Goal: Task Accomplishment & Management: Manage account settings

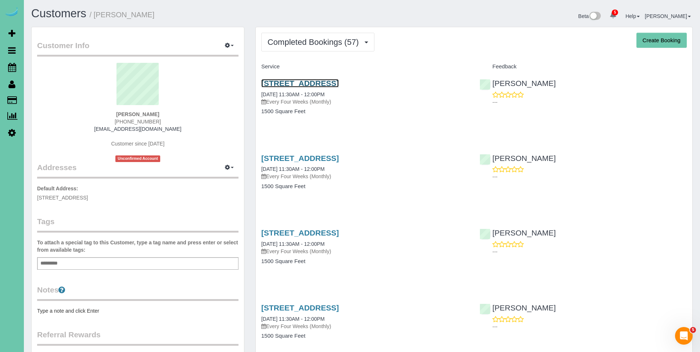
click at [322, 82] on link "2520 Pinehurst Circle, Papillion, NE 68133" at bounding box center [300, 83] width 78 height 8
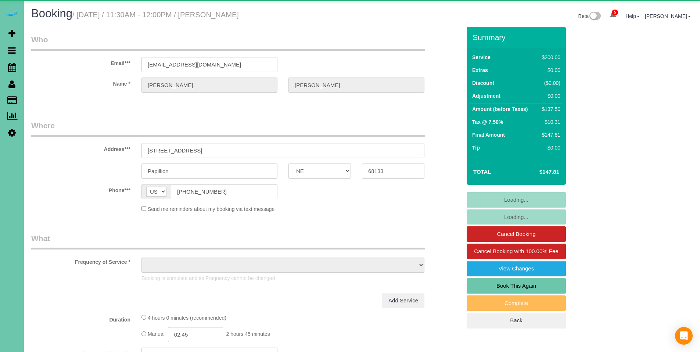
select select "NE"
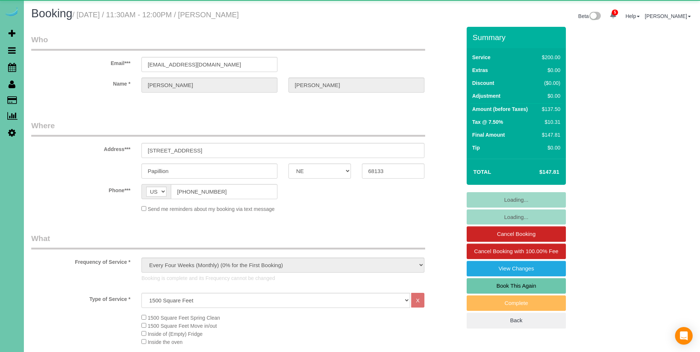
select select "object:1049"
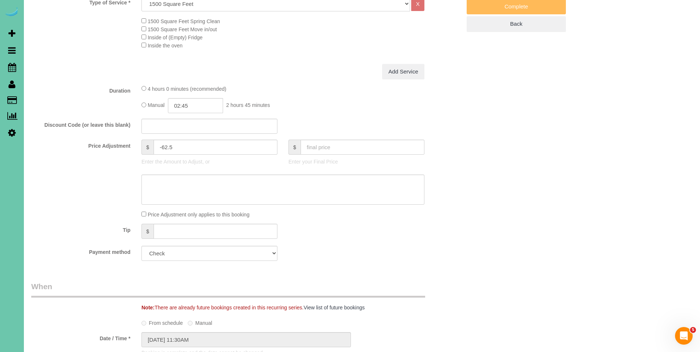
scroll to position [363, 0]
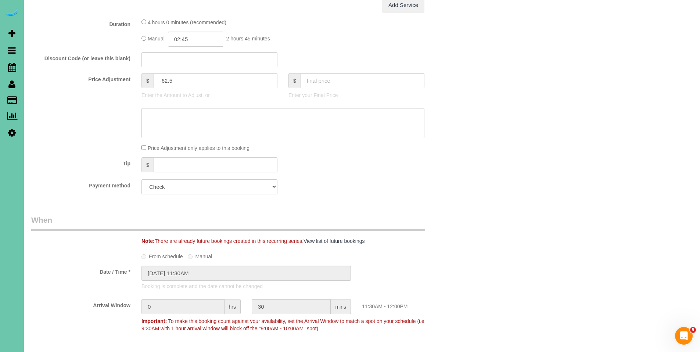
click at [214, 163] on input "text" at bounding box center [216, 164] width 124 height 15
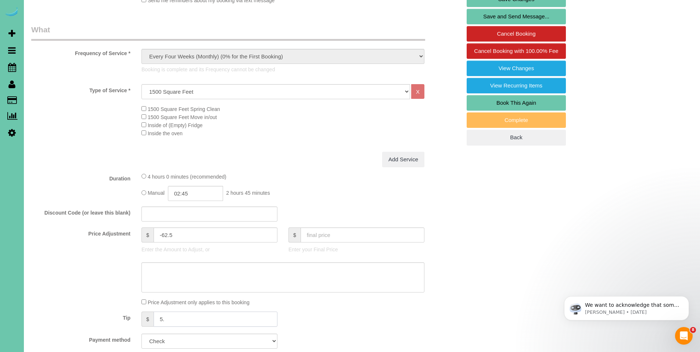
scroll to position [112, 0]
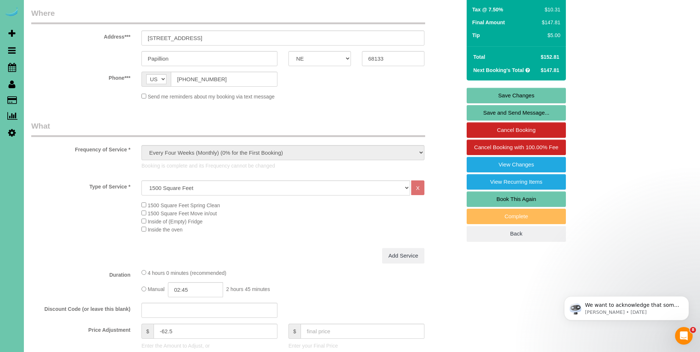
click at [513, 99] on link "Save Changes" at bounding box center [516, 95] width 99 height 15
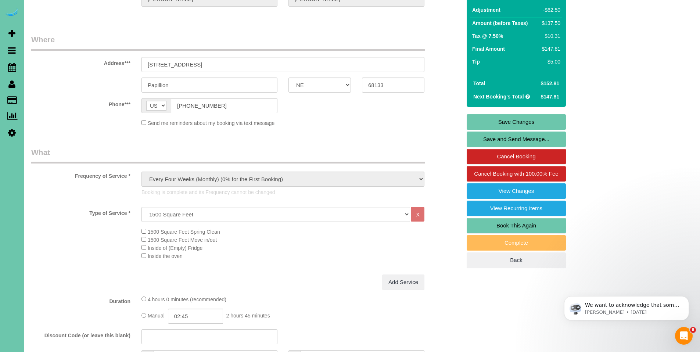
scroll to position [139, 0]
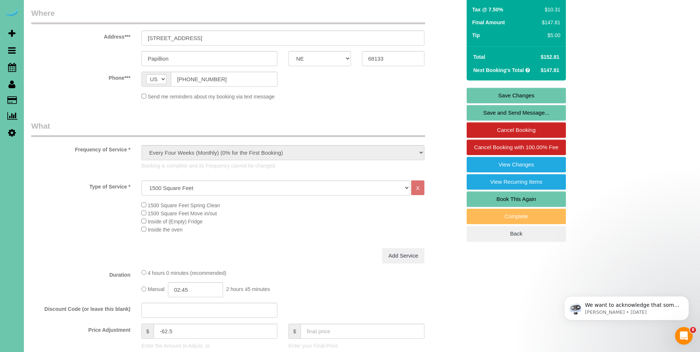
click at [515, 95] on link "Save Changes" at bounding box center [516, 95] width 99 height 15
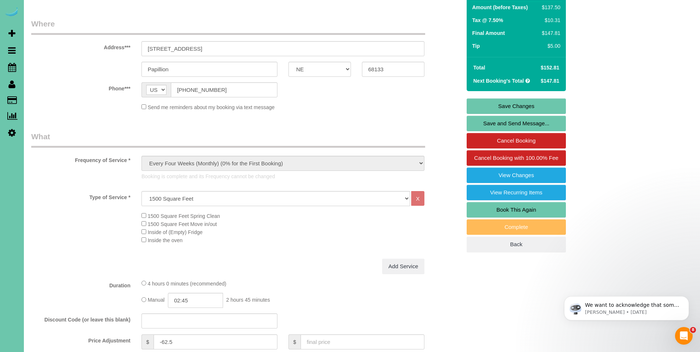
scroll to position [118, 0]
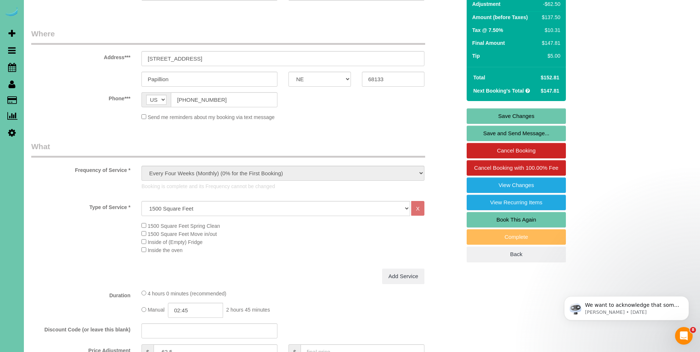
click at [520, 117] on link "Save Changes" at bounding box center [516, 115] width 99 height 15
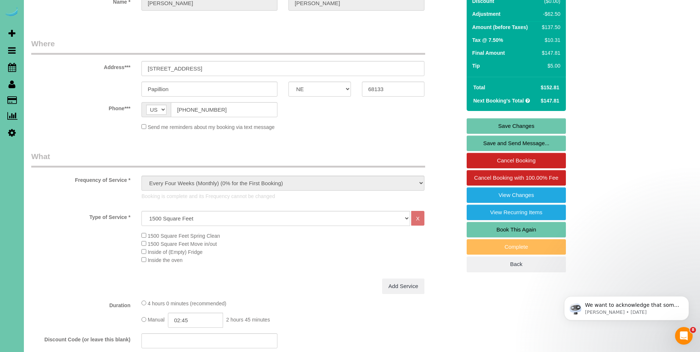
click at [510, 125] on link "Save Changes" at bounding box center [516, 125] width 99 height 15
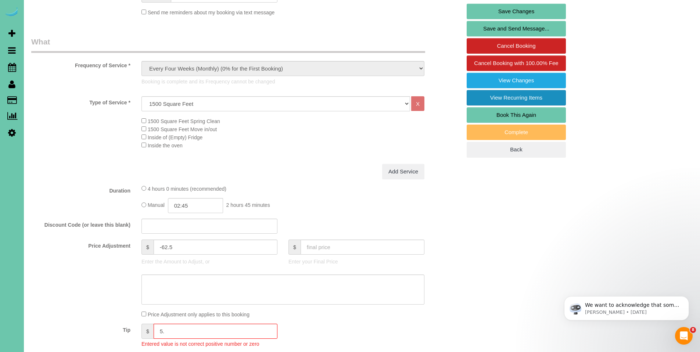
scroll to position [456, 0]
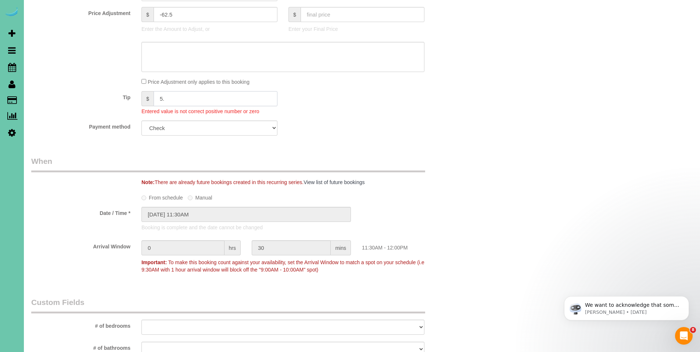
click at [227, 95] on input "5." at bounding box center [216, 98] width 124 height 15
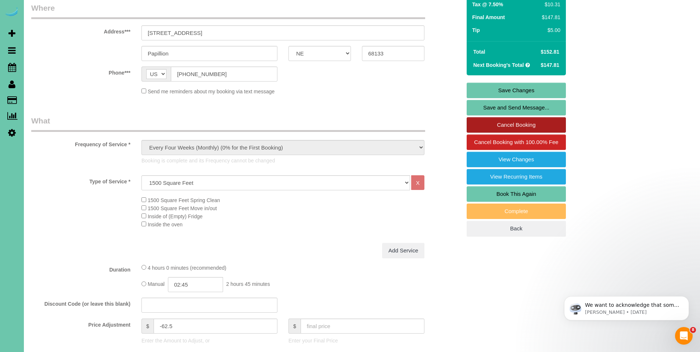
scroll to position [88, 0]
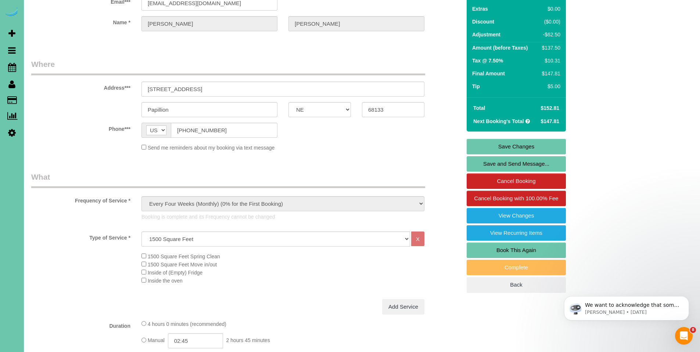
click at [521, 148] on link "Save Changes" at bounding box center [516, 146] width 99 height 15
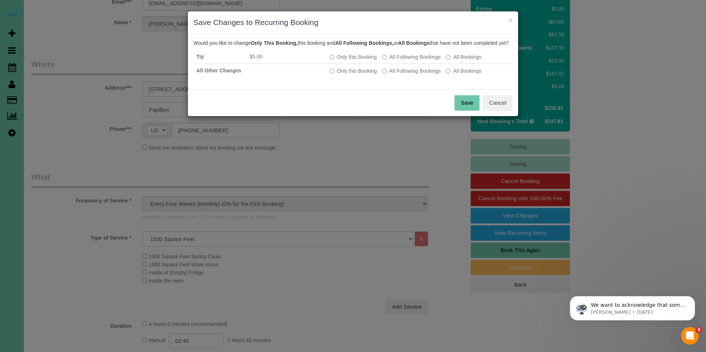
click at [466, 107] on button "Save" at bounding box center [466, 102] width 25 height 15
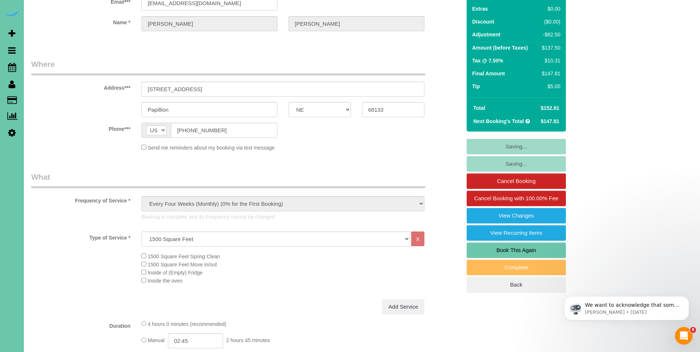
type input "5"
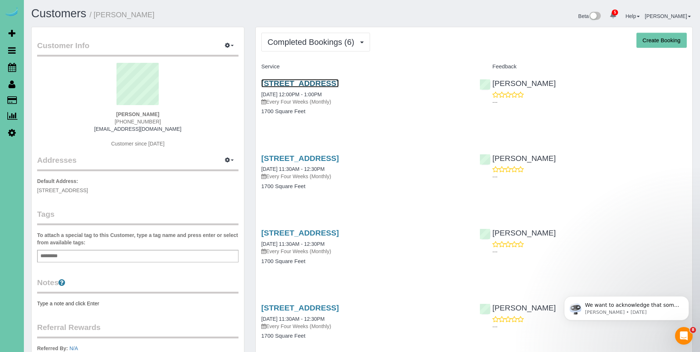
click at [326, 81] on link "[STREET_ADDRESS]" at bounding box center [300, 83] width 78 height 8
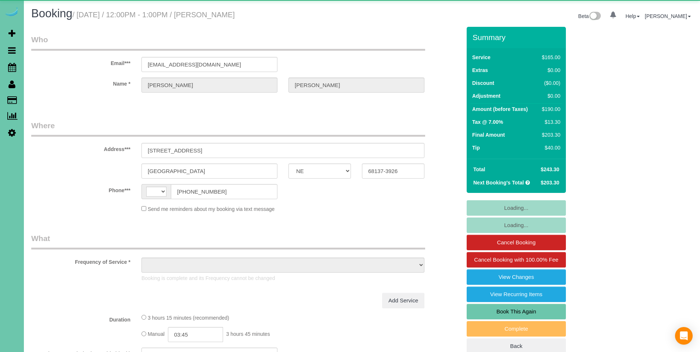
select select "NE"
select select "object:709"
select select "string:fspay-b80d9a14-e5b9-42ee-858a-520d64b9f947"
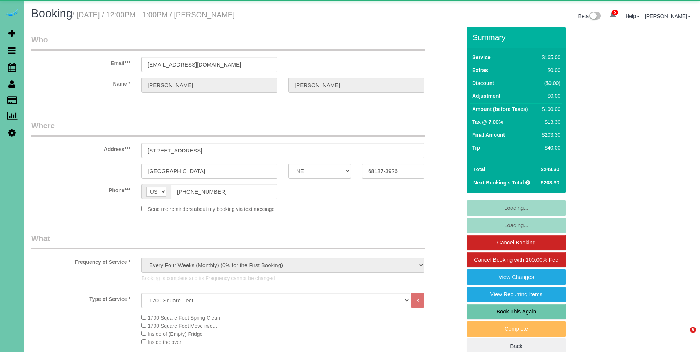
select select "string:US"
